Goal: Information Seeking & Learning: Understand process/instructions

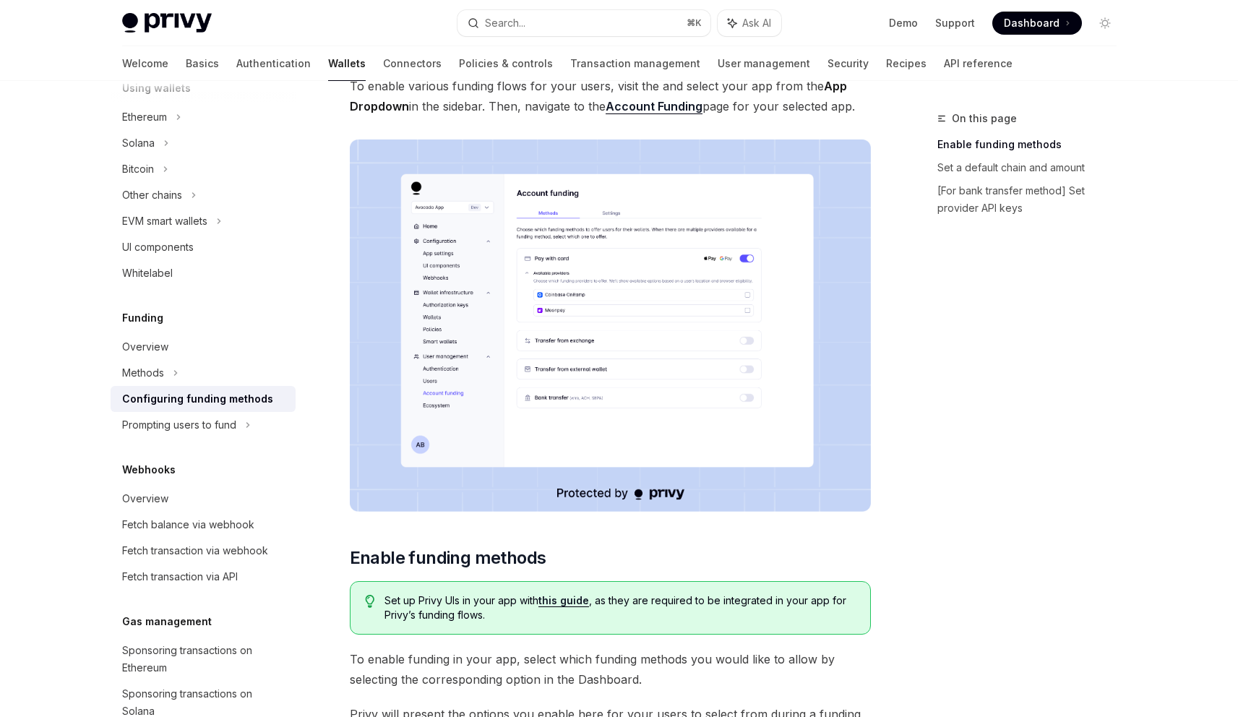
scroll to position [103, 0]
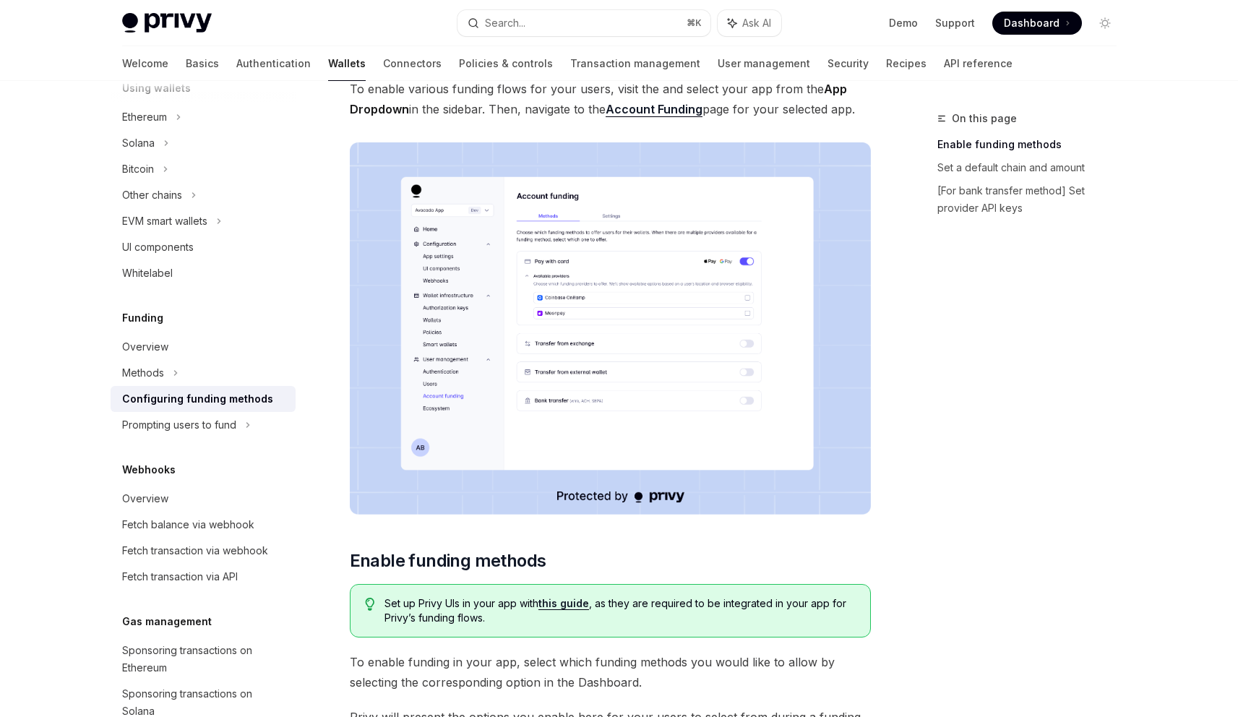
click at [601, 296] on img at bounding box center [610, 328] width 521 height 372
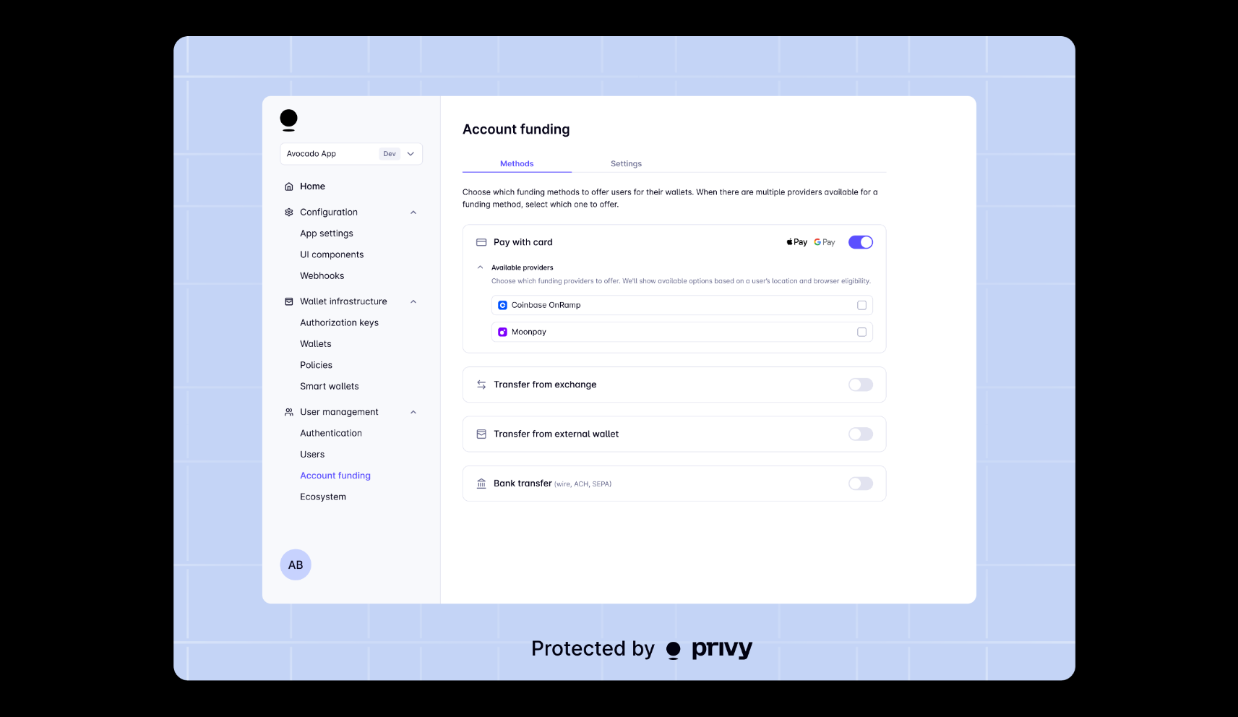
click at [142, 306] on div at bounding box center [619, 358] width 1238 height 717
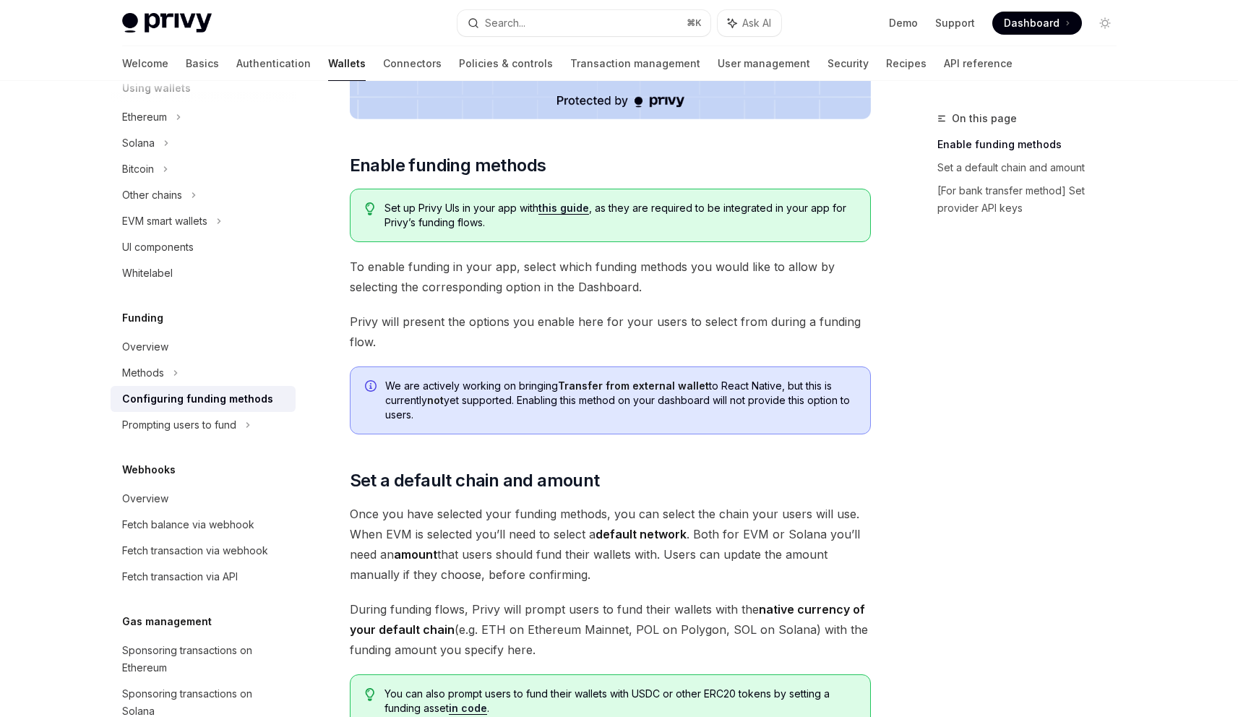
scroll to position [0, 0]
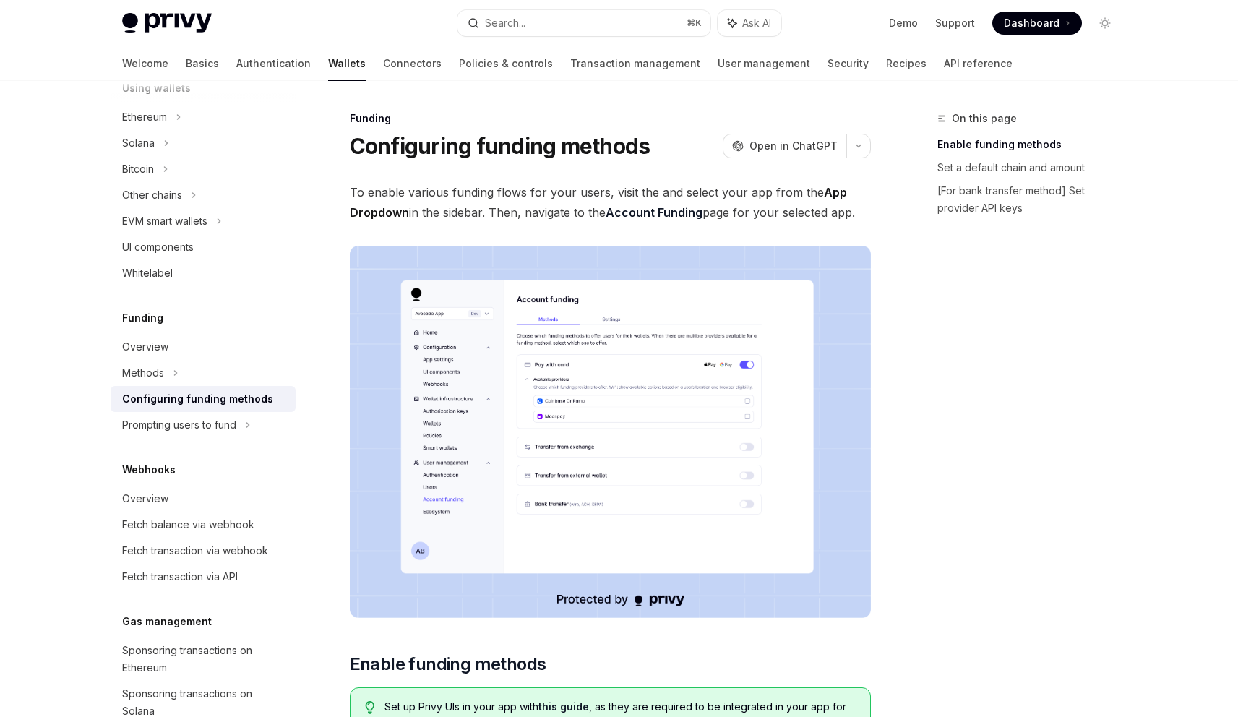
click at [587, 370] on img at bounding box center [610, 432] width 521 height 372
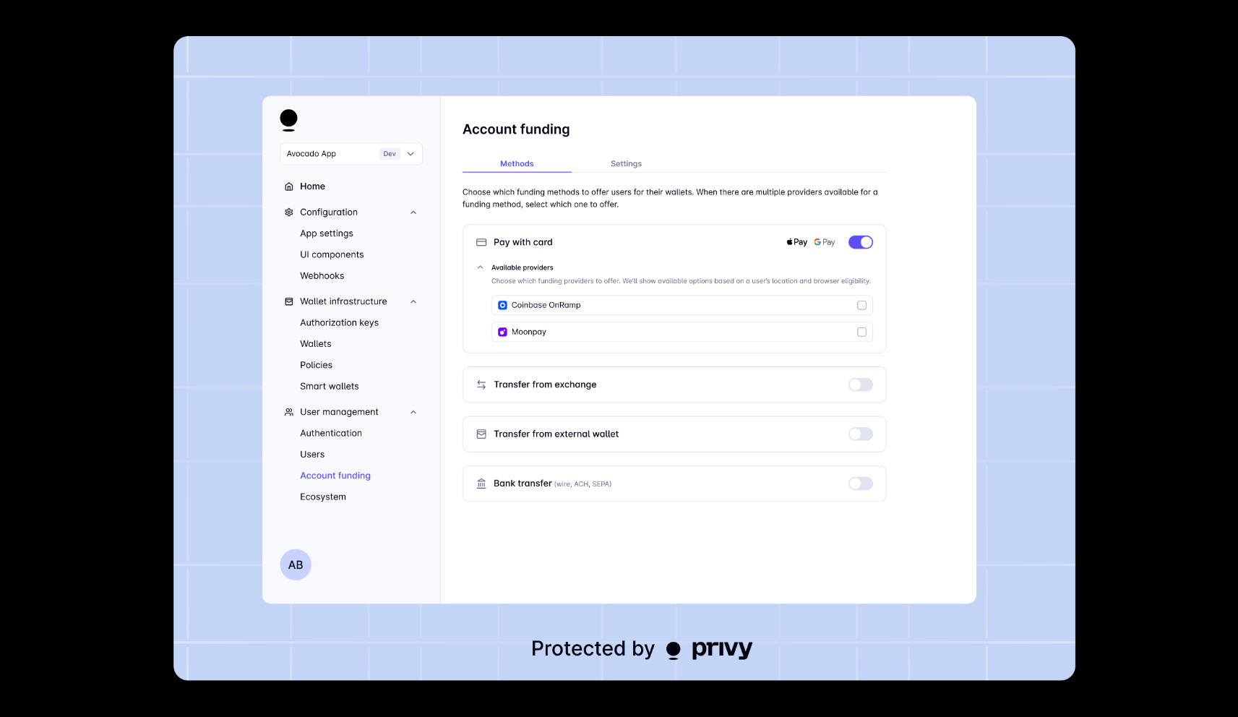
click at [1131, 341] on div at bounding box center [619, 358] width 1238 height 717
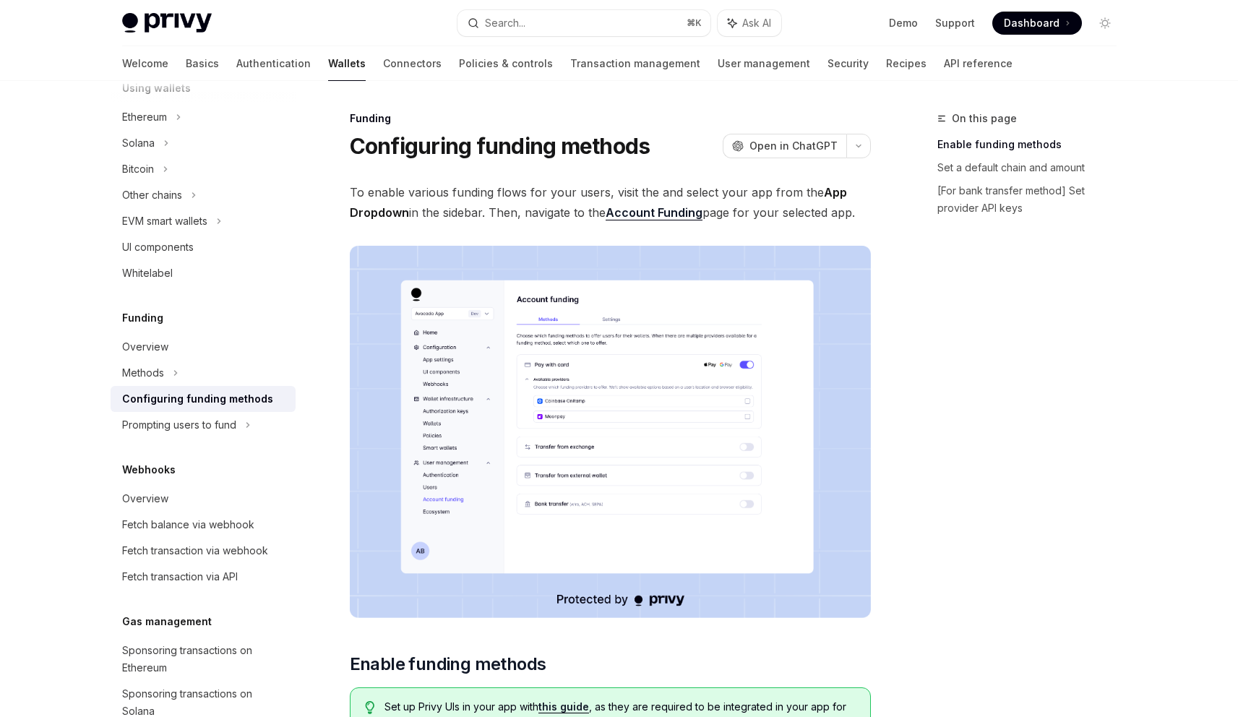
click at [711, 364] on img at bounding box center [610, 432] width 521 height 372
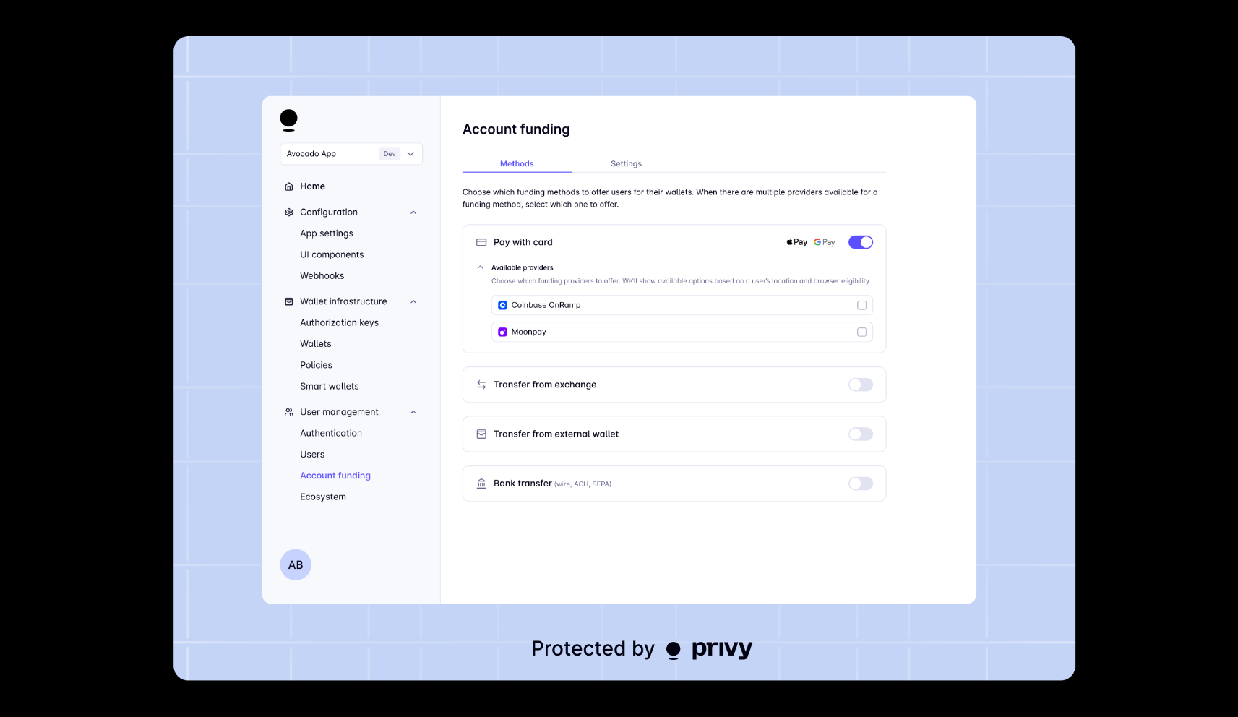
click at [145, 301] on div at bounding box center [619, 358] width 1238 height 717
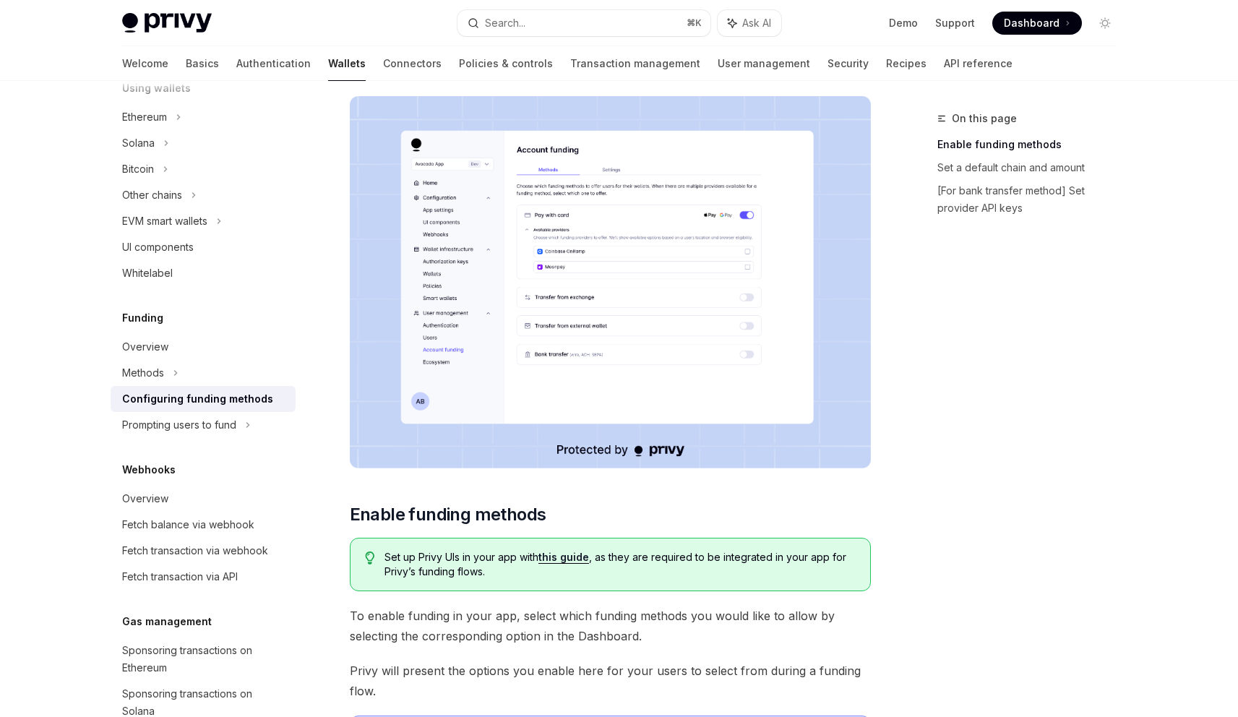
scroll to position [43, 0]
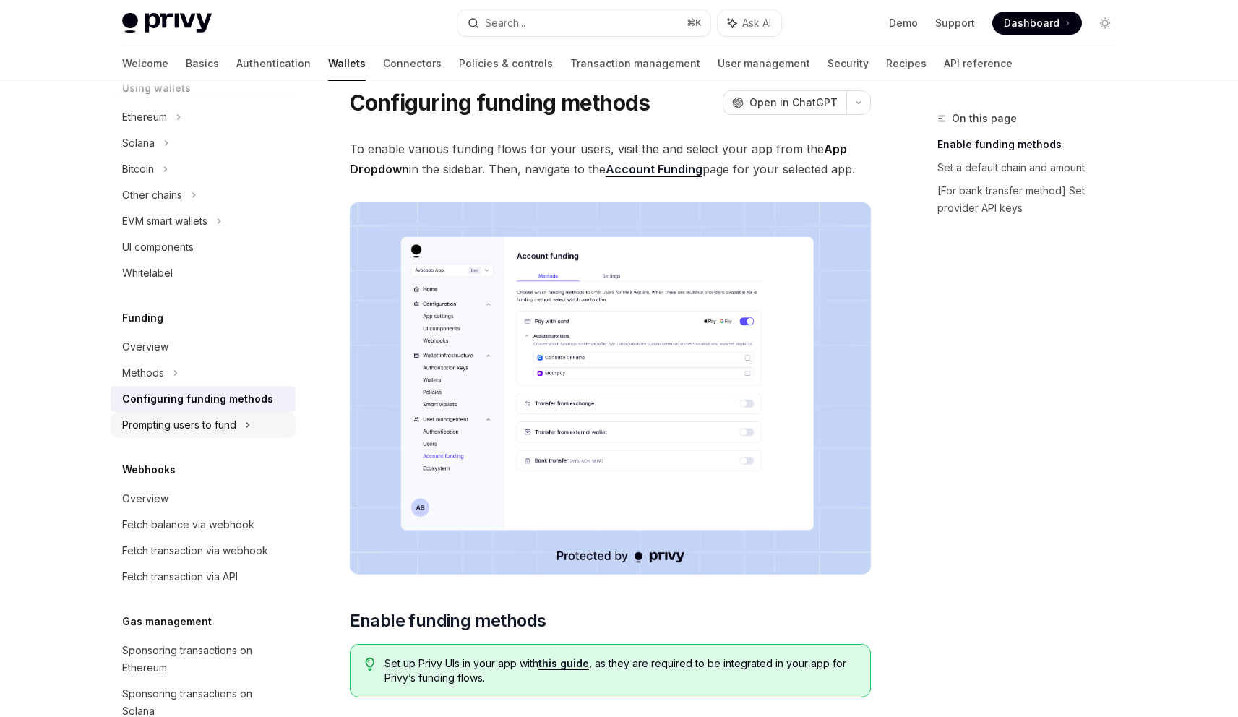
click at [182, 204] on div "Prompting users to fund" at bounding box center [152, 195] width 60 height 17
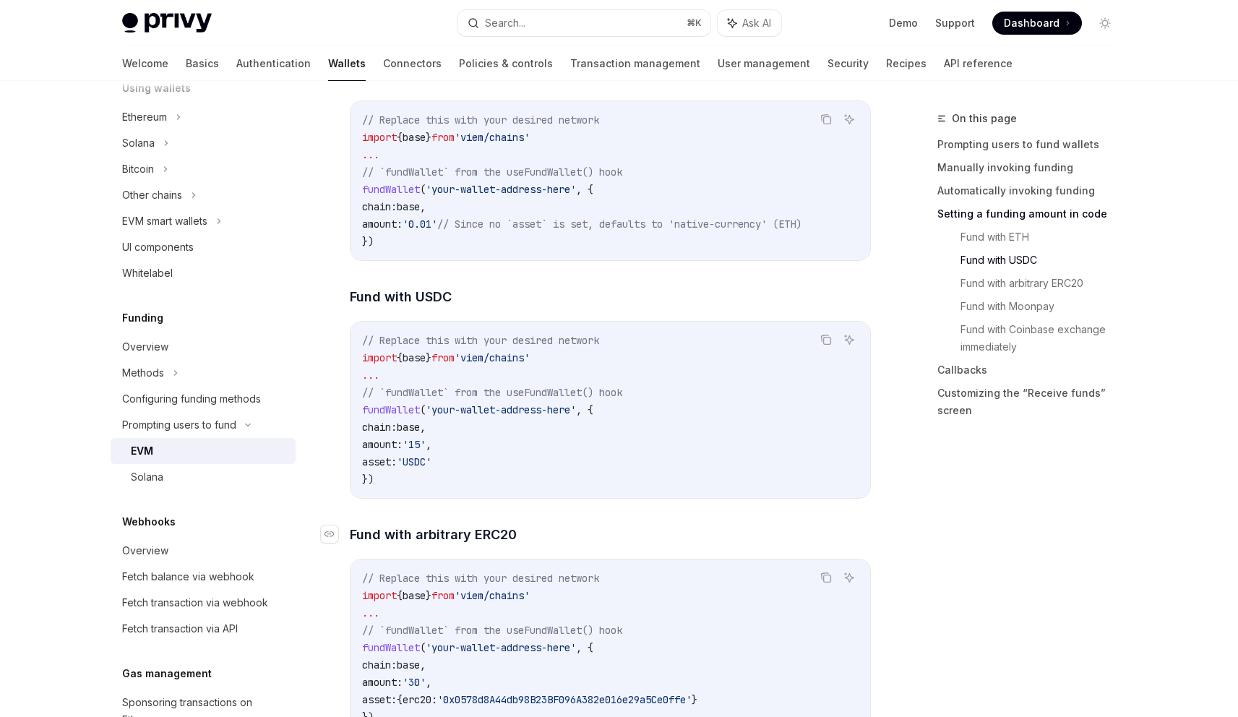
scroll to position [2263, 0]
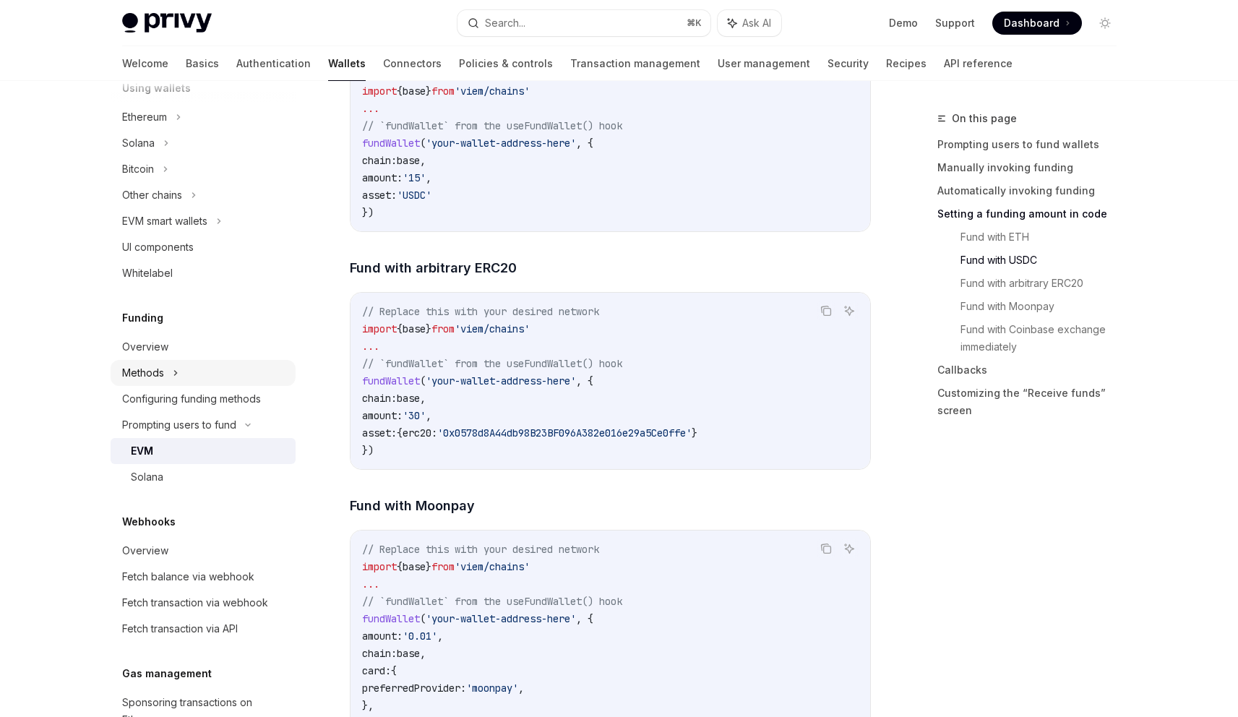
type textarea "*"
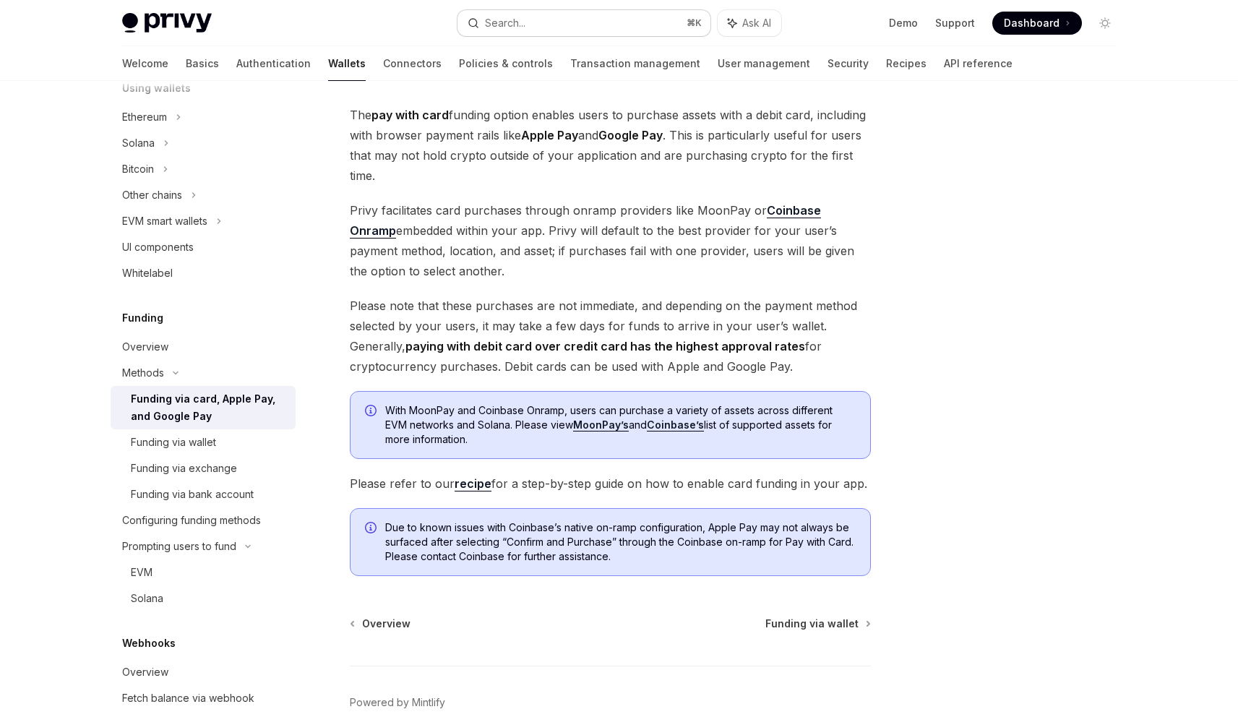
scroll to position [110, 0]
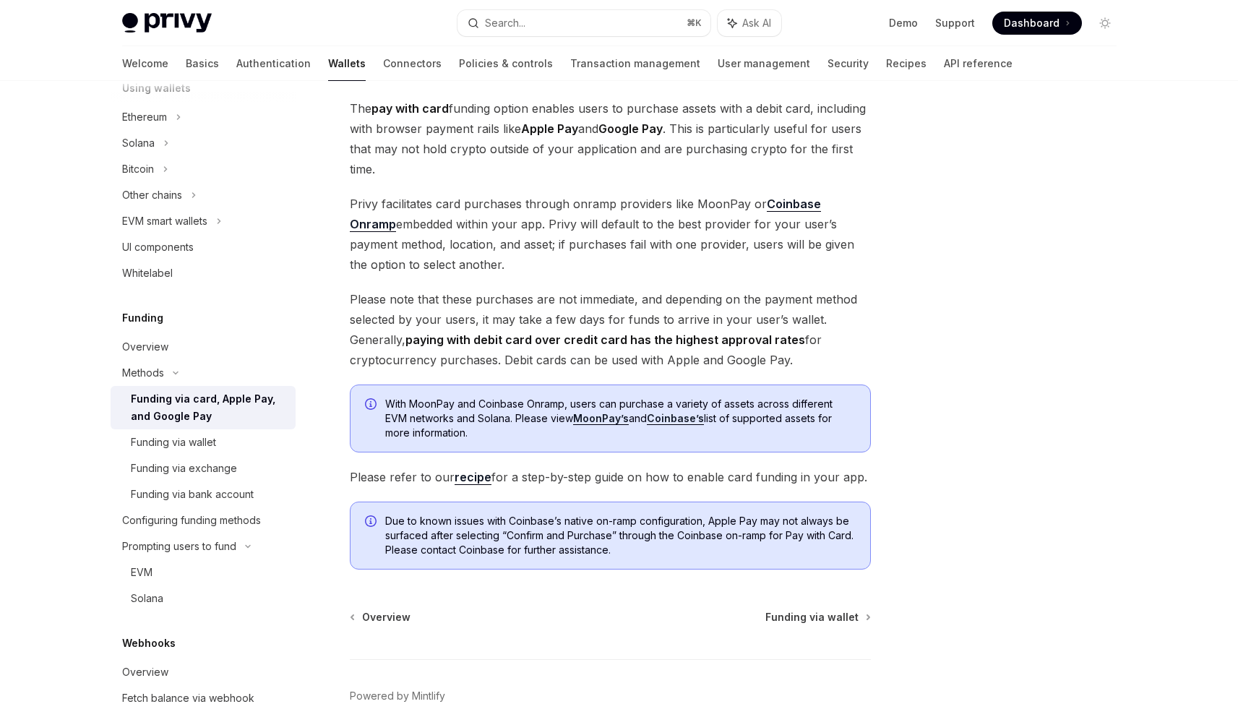
click at [515, 486] on span "Please refer to our recipe for a step-by-step guide on how to enable card fundi…" at bounding box center [610, 477] width 521 height 20
click at [516, 440] on div "With MoonPay and Coinbase Onramp, users can purchase a variety of assets across…" at bounding box center [610, 419] width 521 height 68
drag, startPoint x: 530, startPoint y: 476, endPoint x: 687, endPoint y: 505, distance: 159.5
click at [687, 505] on div "The pay with card funding option enables users to purchase assets with a debit …" at bounding box center [610, 333] width 521 height 471
click at [686, 505] on div "Due to known issues with Coinbase’s native on-ramp configuration, Apple Pay may…" at bounding box center [610, 536] width 521 height 68
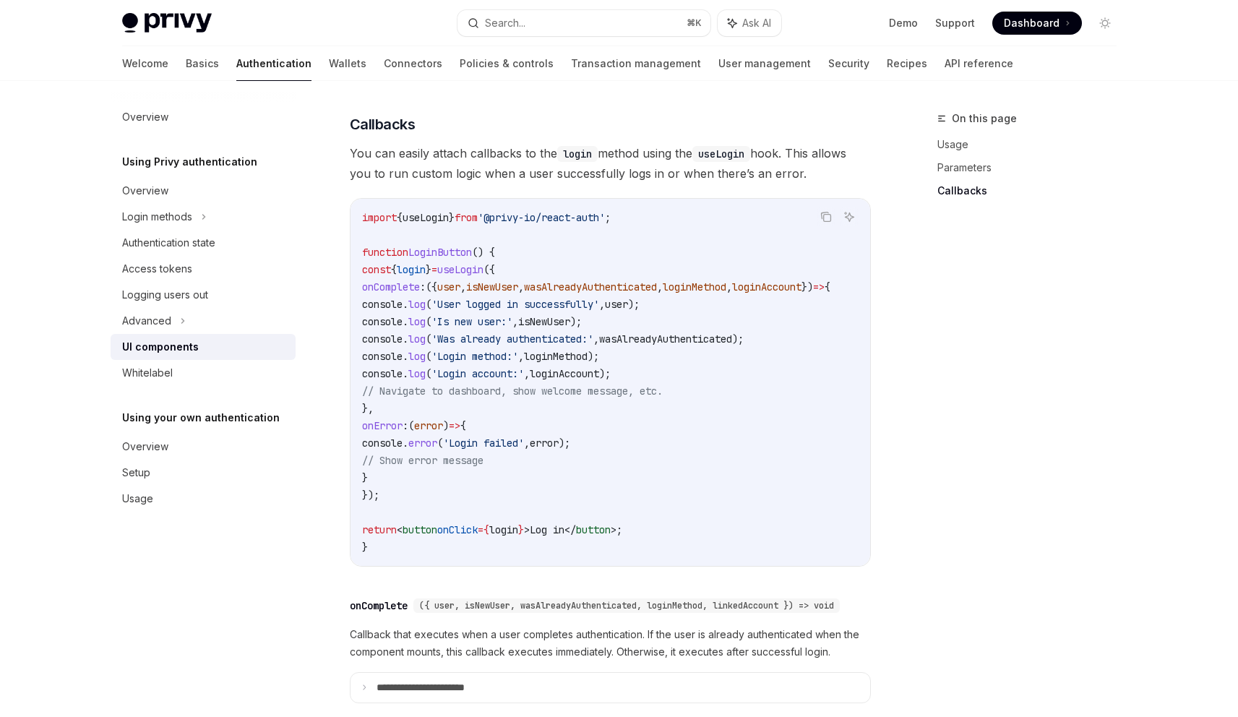
scroll to position [1827, 0]
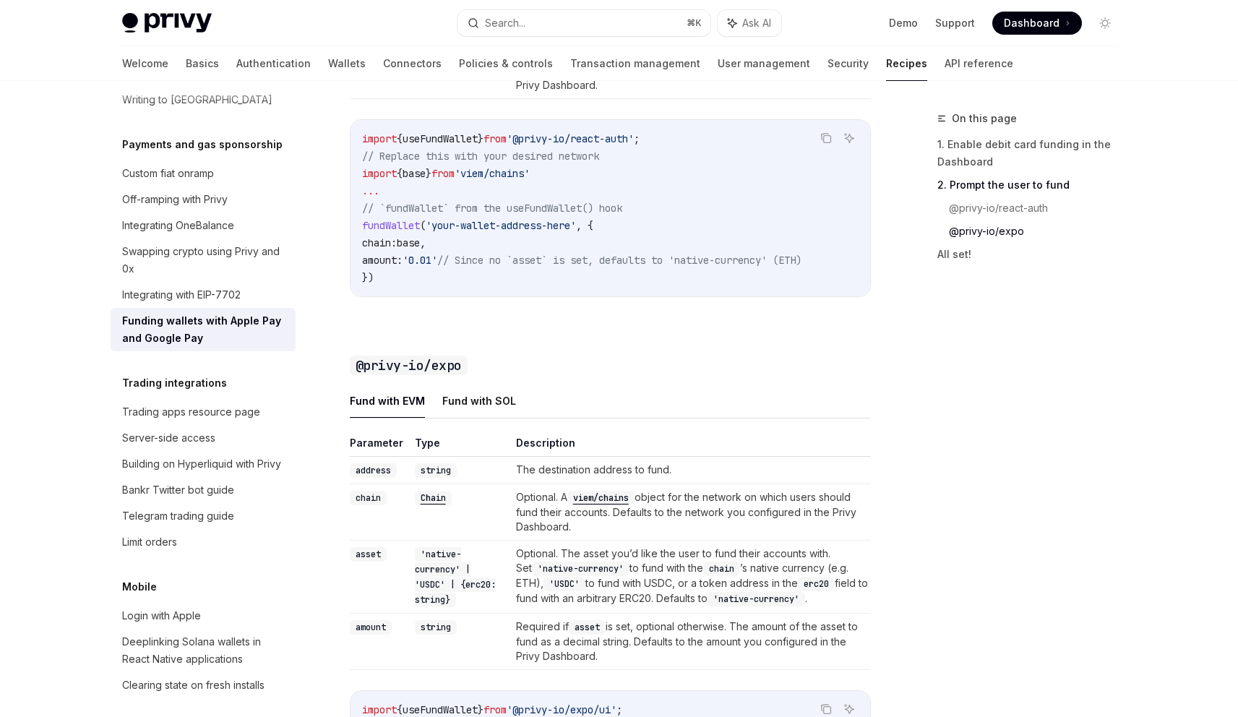
scroll to position [1178, 0]
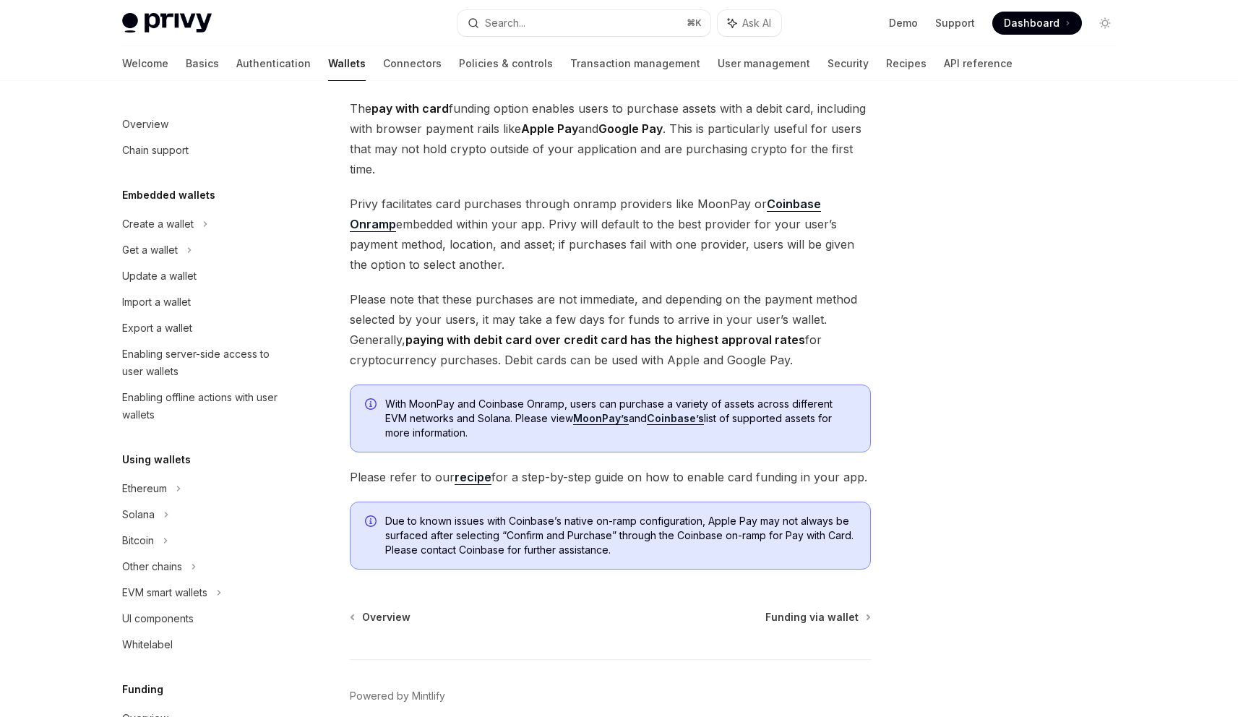
scroll to position [372, 0]
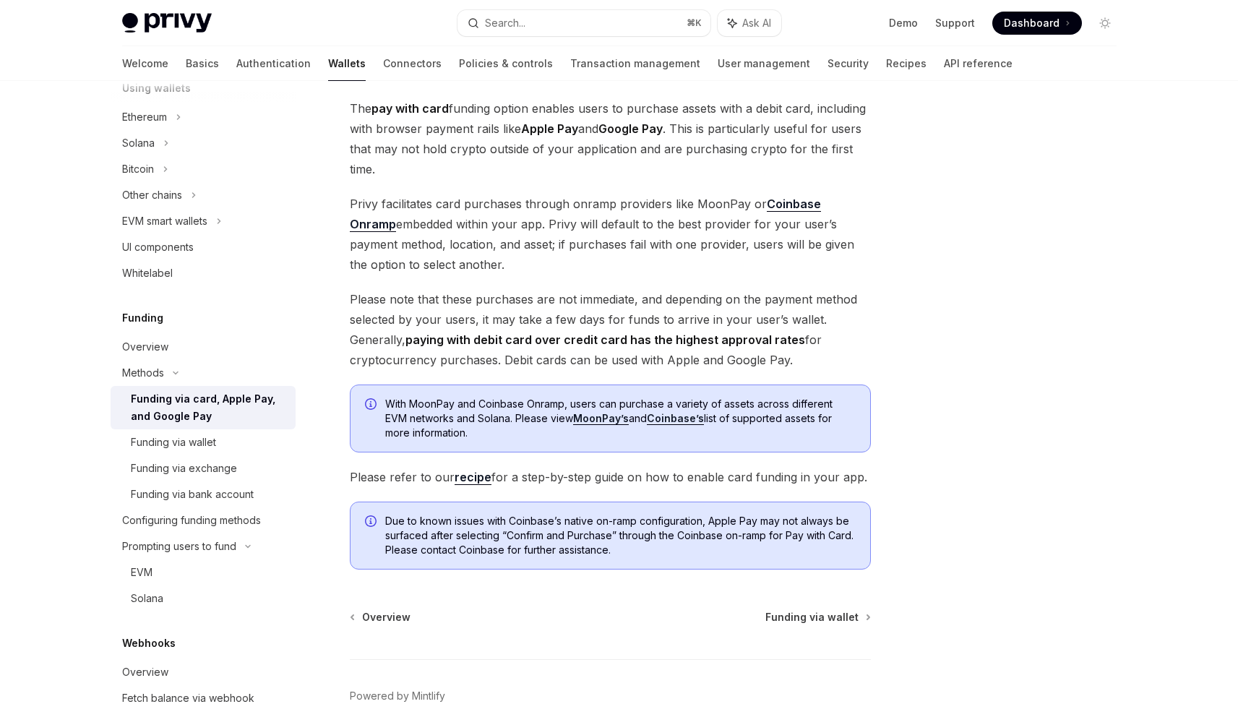
click at [476, 471] on link "recipe" at bounding box center [473, 477] width 37 height 15
type textarea "*"
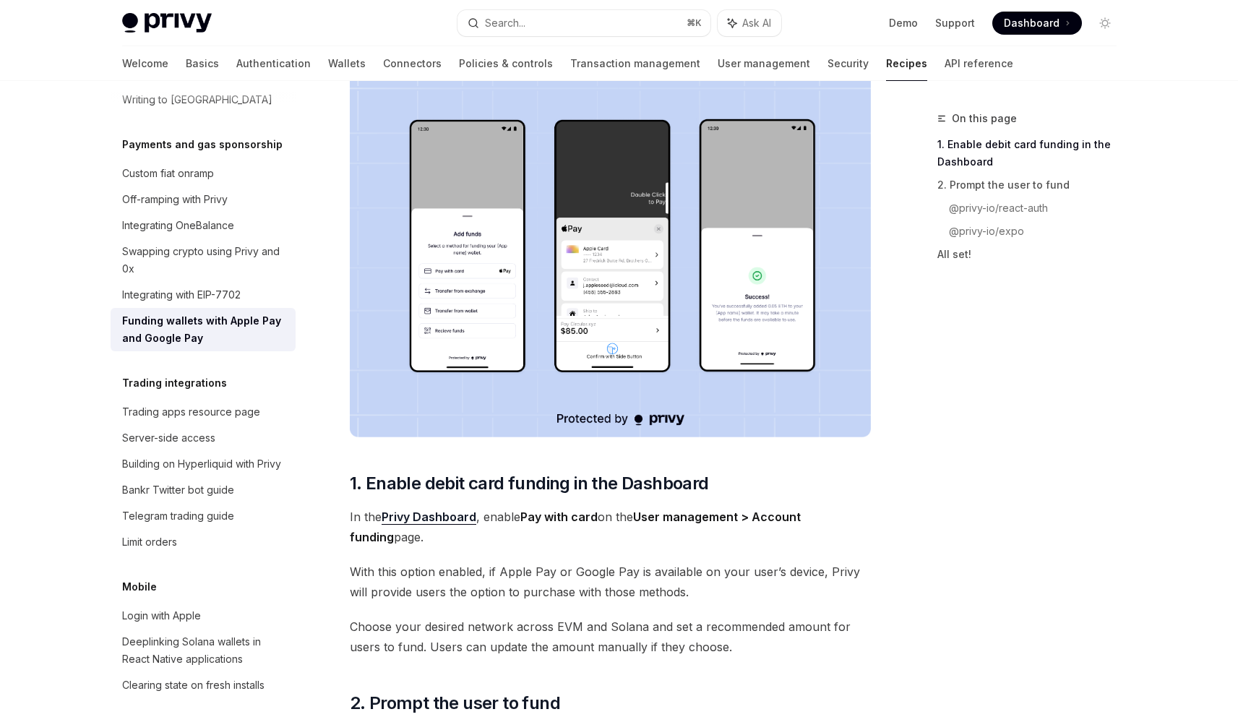
scroll to position [252, 0]
